Goal: Task Accomplishment & Management: Manage account settings

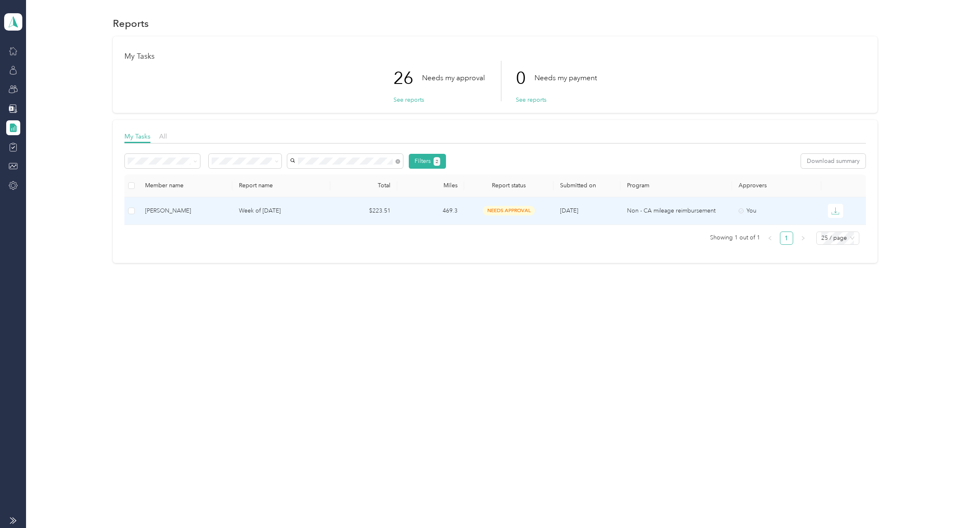
click at [305, 216] on td "Week of [DATE]" at bounding box center [281, 211] width 98 height 28
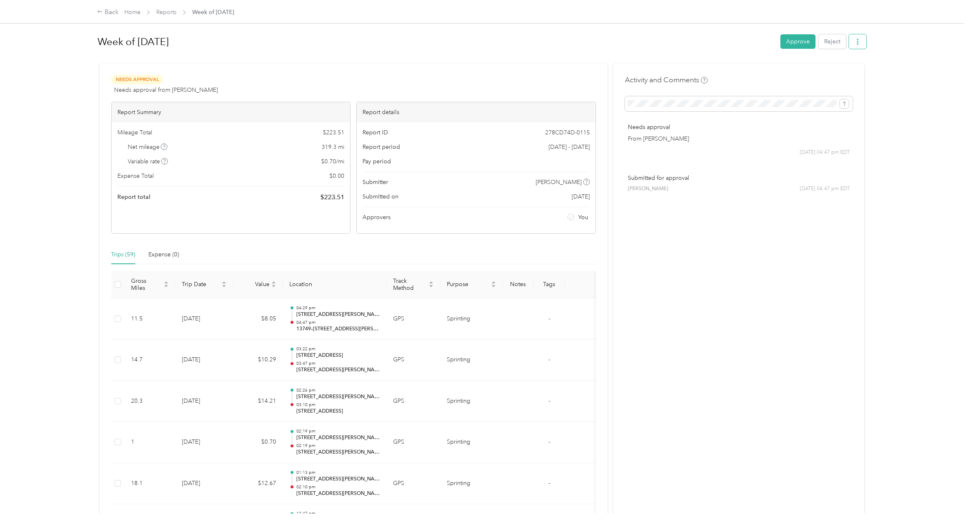
click at [857, 42] on icon "button" at bounding box center [858, 42] width 2 height 6
click at [838, 69] on span "Download" at bounding box center [831, 72] width 27 height 9
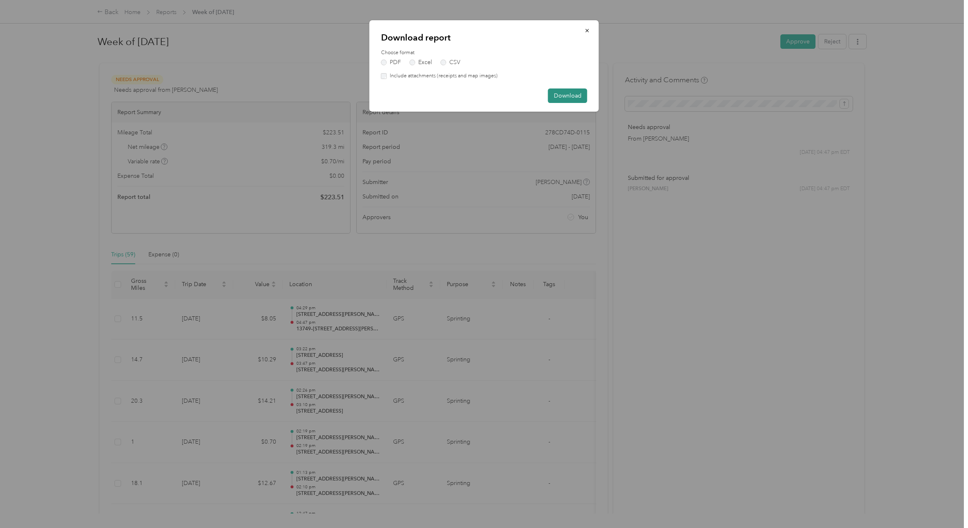
click at [574, 98] on button "Download" at bounding box center [567, 95] width 39 height 14
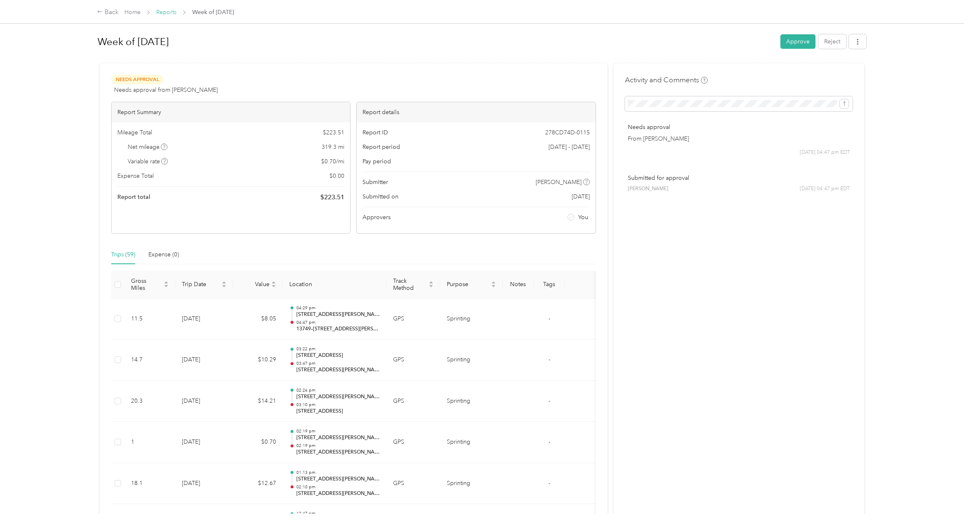
click at [160, 13] on link "Reports" at bounding box center [166, 12] width 20 height 7
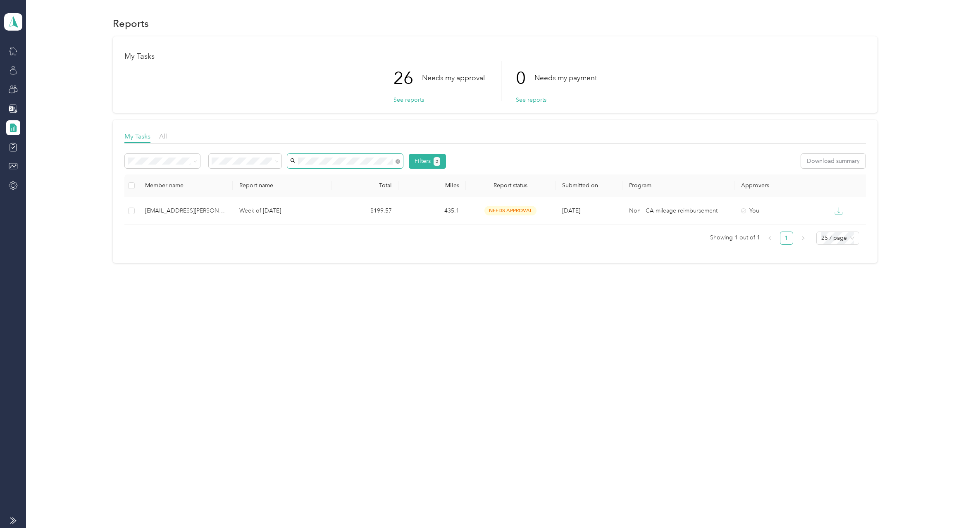
click at [324, 179] on div "[EMAIL_ADDRESS][PERSON_NAME][DOMAIN_NAME]" at bounding box center [346, 180] width 104 height 17
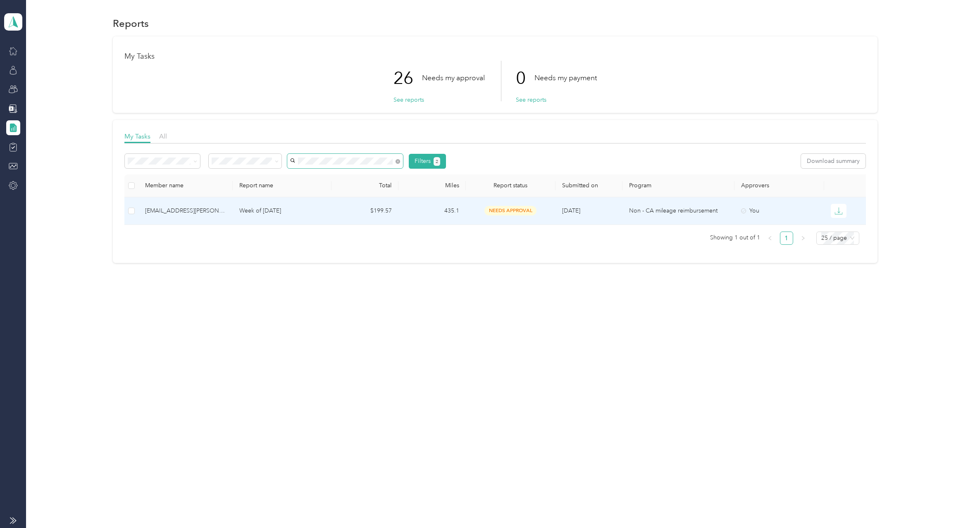
click at [340, 210] on td "$199.57" at bounding box center [365, 211] width 67 height 28
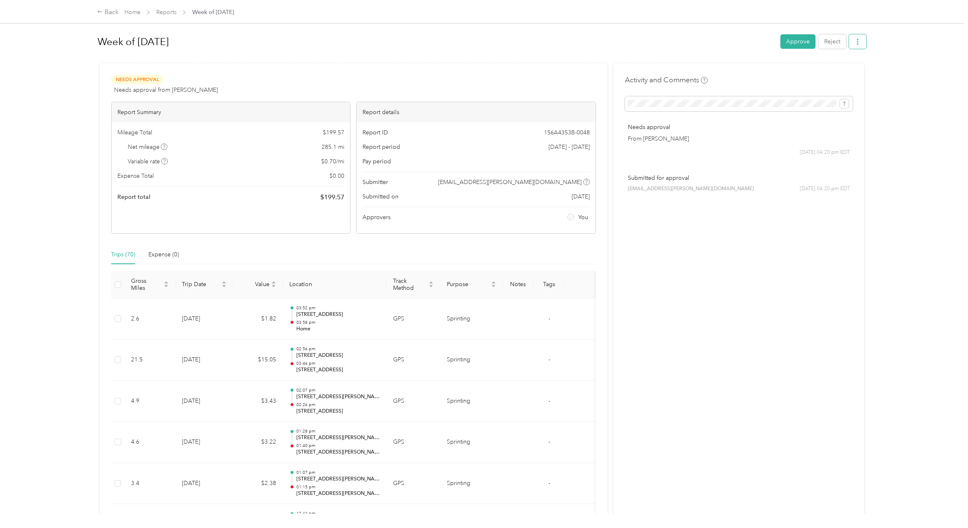
click at [859, 43] on button "button" at bounding box center [857, 41] width 17 height 14
click at [841, 71] on span "Download" at bounding box center [831, 72] width 27 height 9
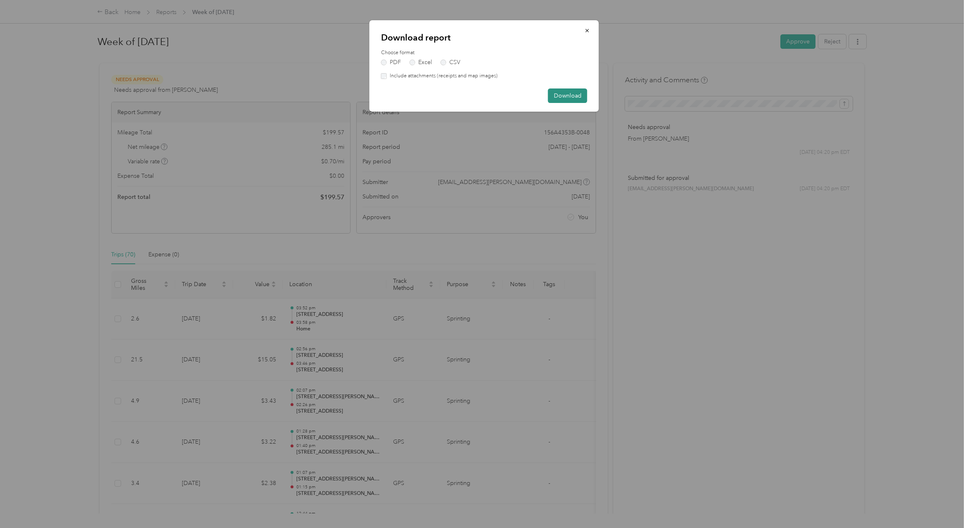
click at [567, 102] on button "Download" at bounding box center [567, 95] width 39 height 14
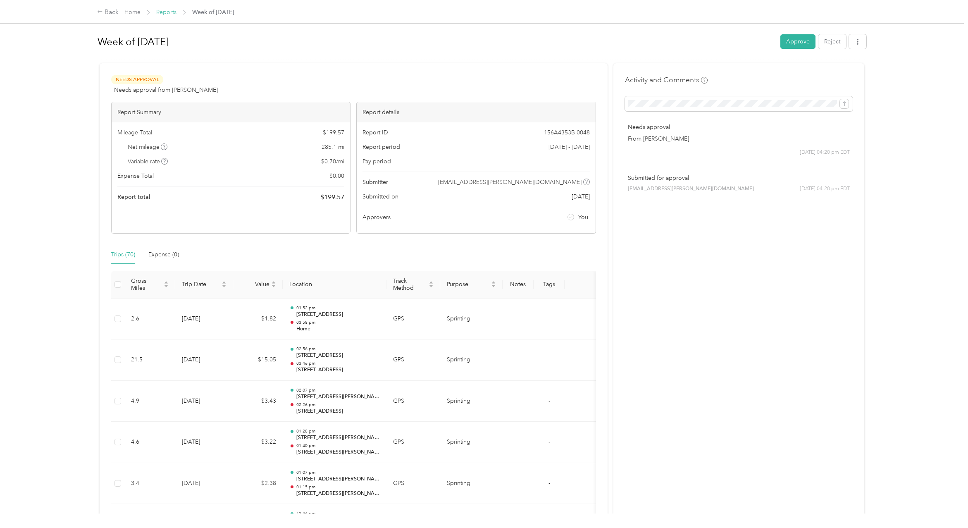
click at [167, 12] on link "Reports" at bounding box center [166, 12] width 20 height 7
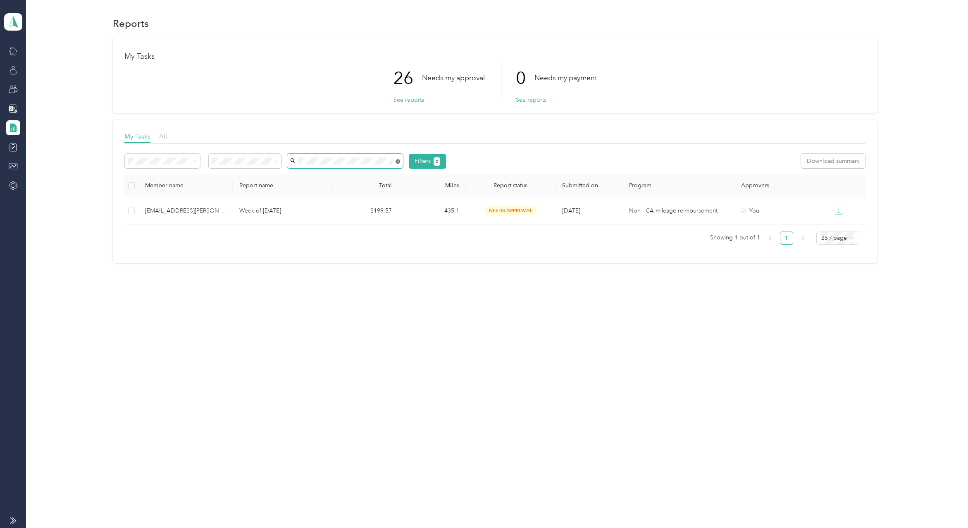
click at [397, 162] on icon at bounding box center [398, 161] width 5 height 5
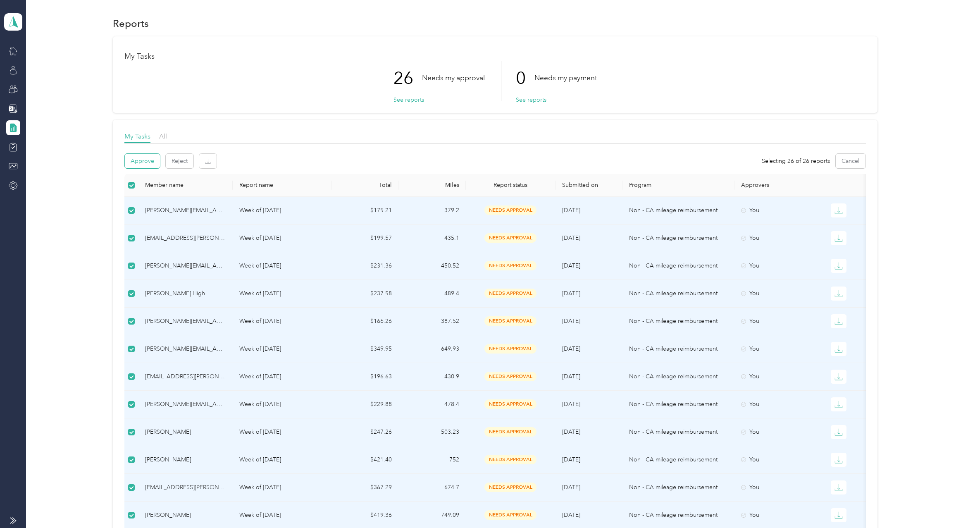
click at [146, 158] on button "Approve" at bounding box center [142, 161] width 35 height 14
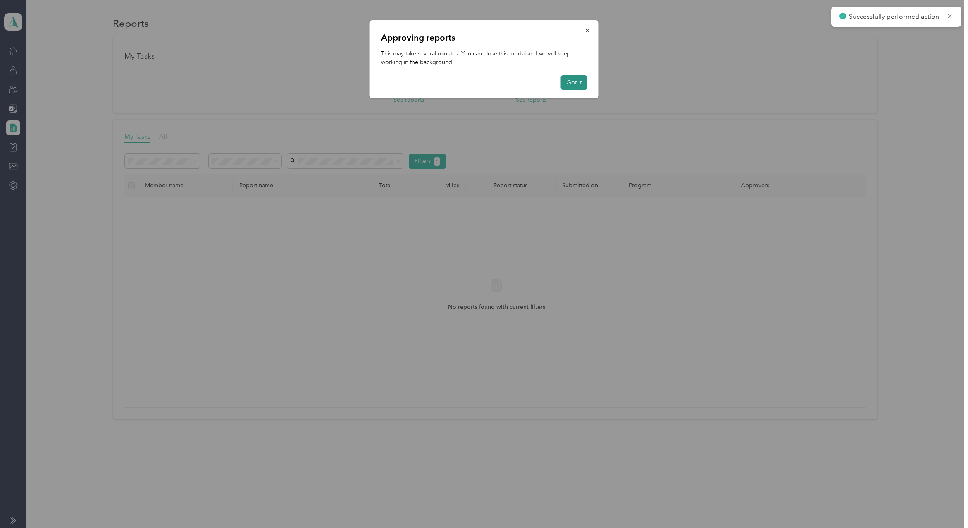
click at [572, 78] on button "Got it" at bounding box center [574, 82] width 26 height 14
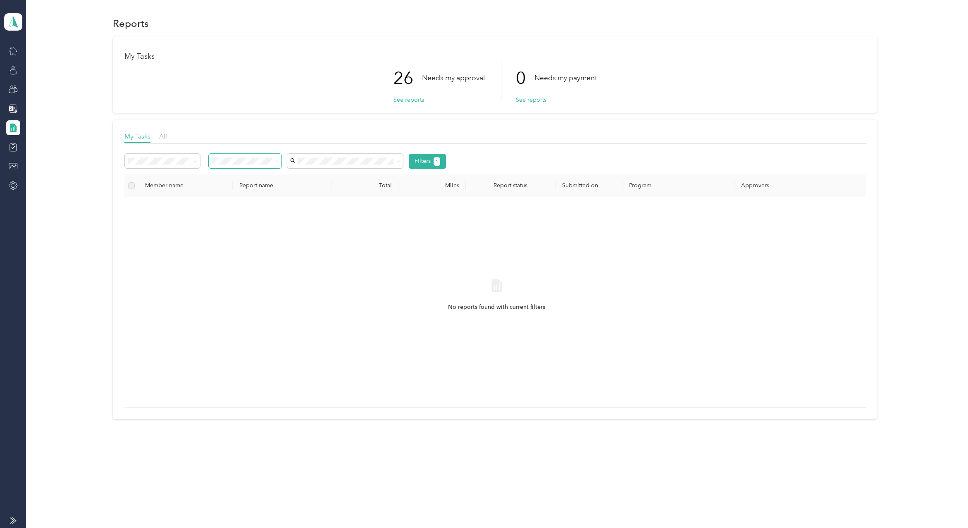
click at [277, 160] on icon at bounding box center [277, 162] width 4 height 4
click at [242, 173] on div "All" at bounding box center [245, 176] width 61 height 9
